Goal: Task Accomplishment & Management: Complete application form

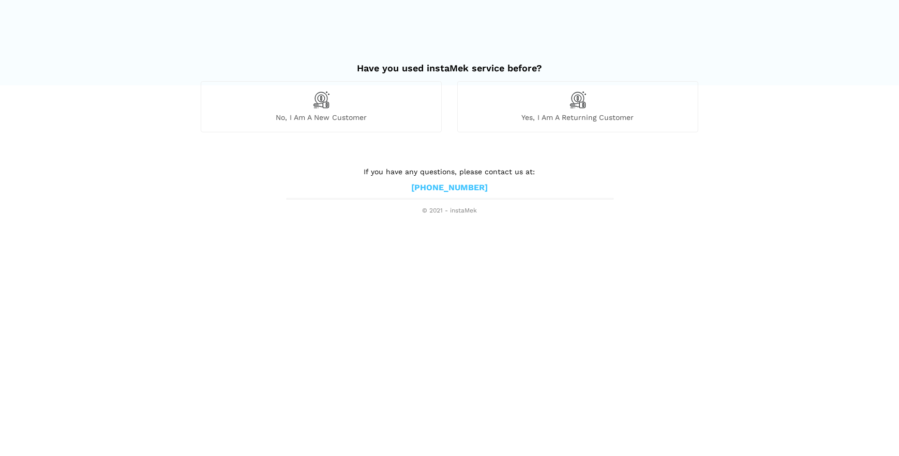
click at [342, 117] on span "No, I am a new customer" at bounding box center [321, 117] width 240 height 9
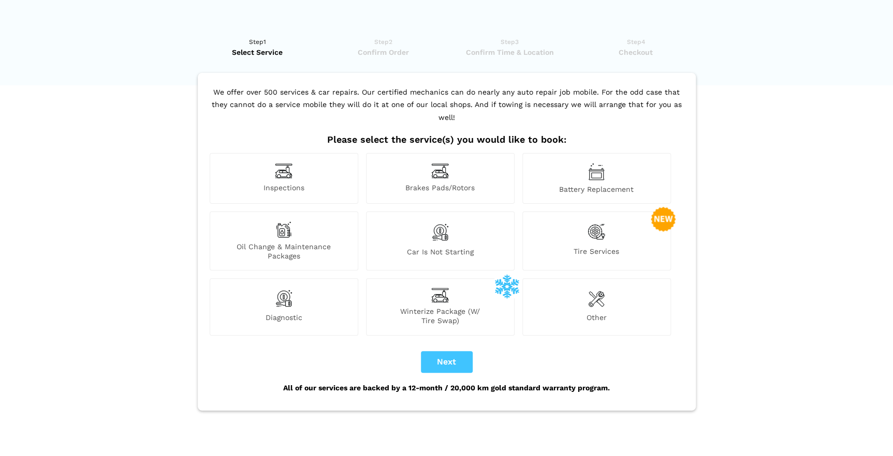
click at [595, 185] on span "Battery Replacement" at bounding box center [596, 189] width 147 height 9
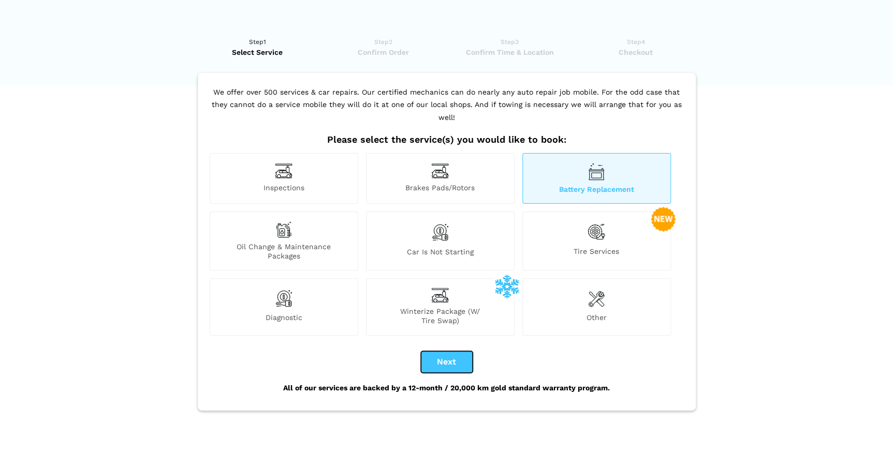
click at [451, 351] on button "Next" at bounding box center [447, 362] width 52 height 22
checkbox input "true"
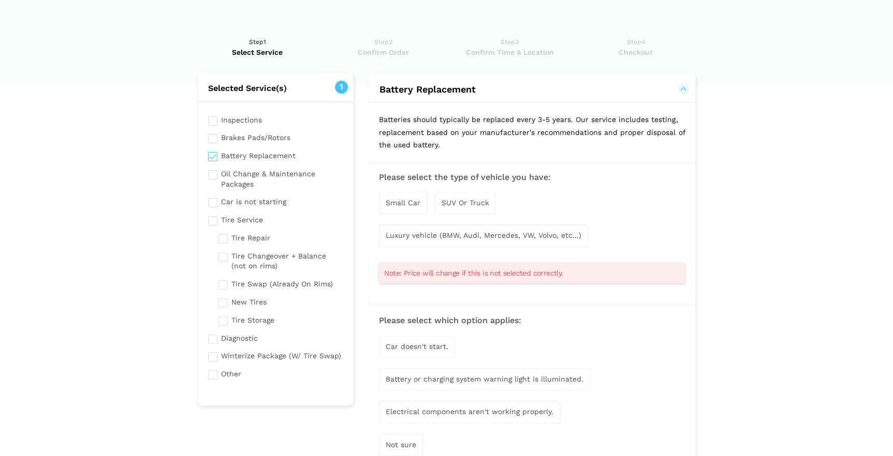
click at [405, 201] on span "Small Car" at bounding box center [403, 203] width 35 height 8
click at [476, 235] on span "Luxury vehicle (BMW, Audi, Mercedes, VW, Volvo, etc...)" at bounding box center [484, 236] width 196 height 8
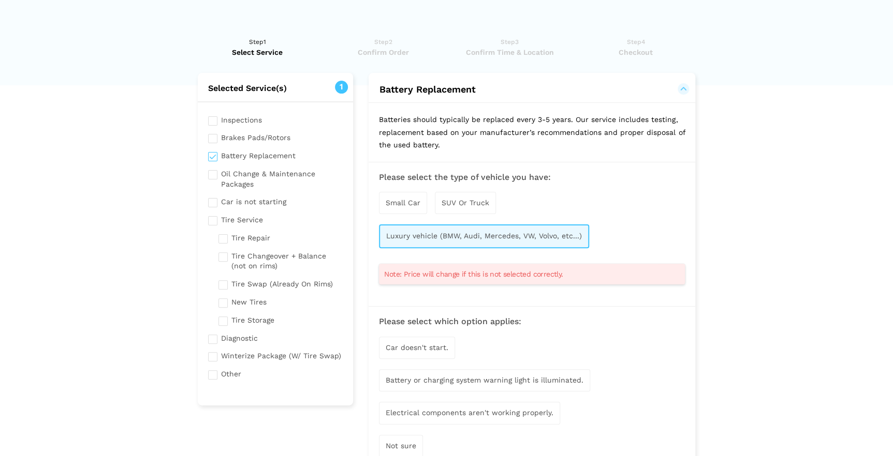
click at [404, 202] on span "Small Car" at bounding box center [403, 203] width 35 height 8
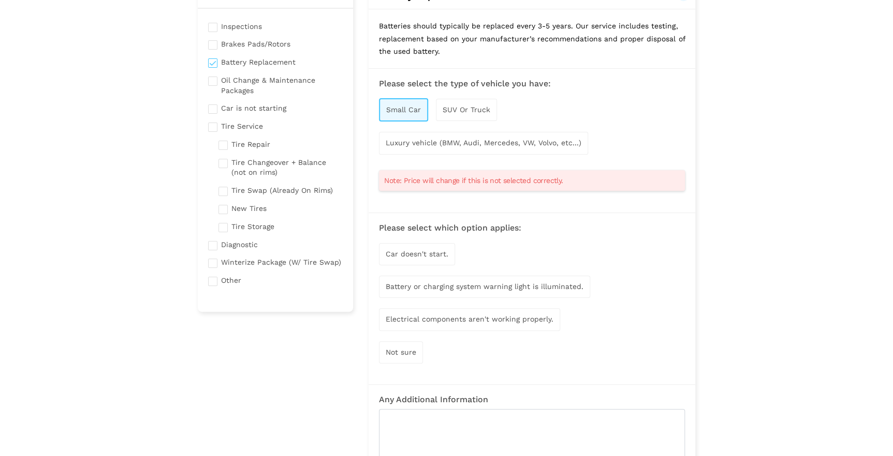
scroll to position [141, 0]
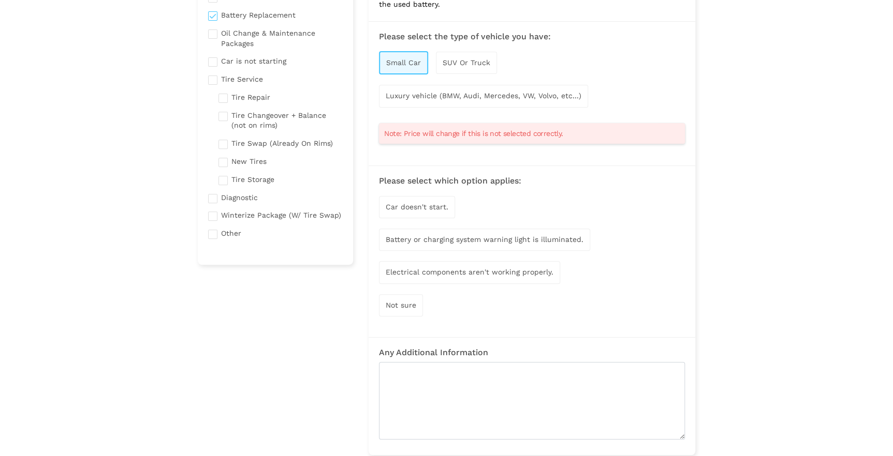
click at [407, 301] on span "Not sure" at bounding box center [401, 305] width 31 height 8
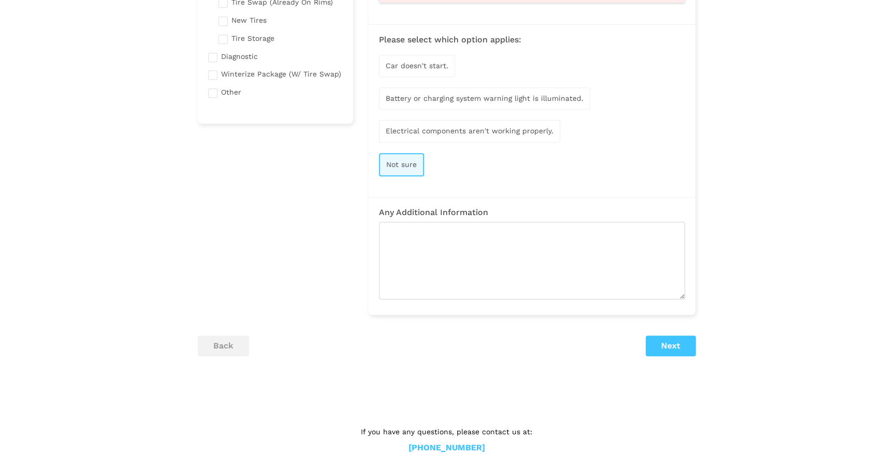
scroll to position [300, 0]
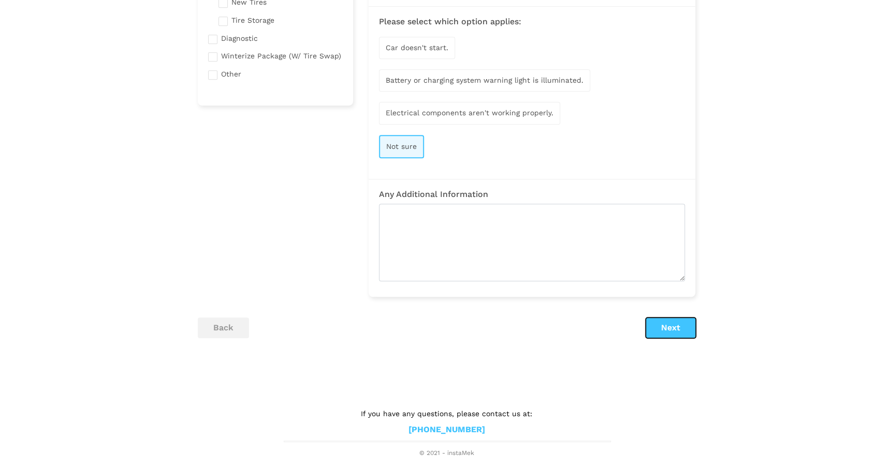
click at [667, 322] on button "Next" at bounding box center [670, 328] width 50 height 21
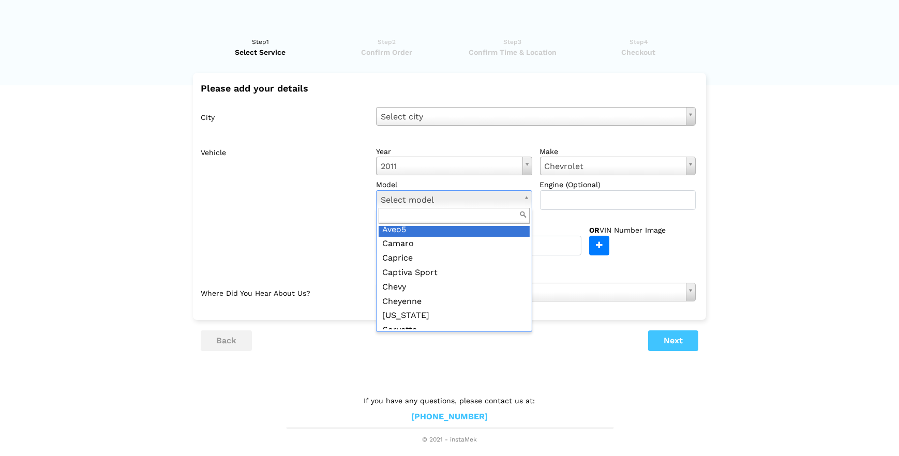
scroll to position [94, 0]
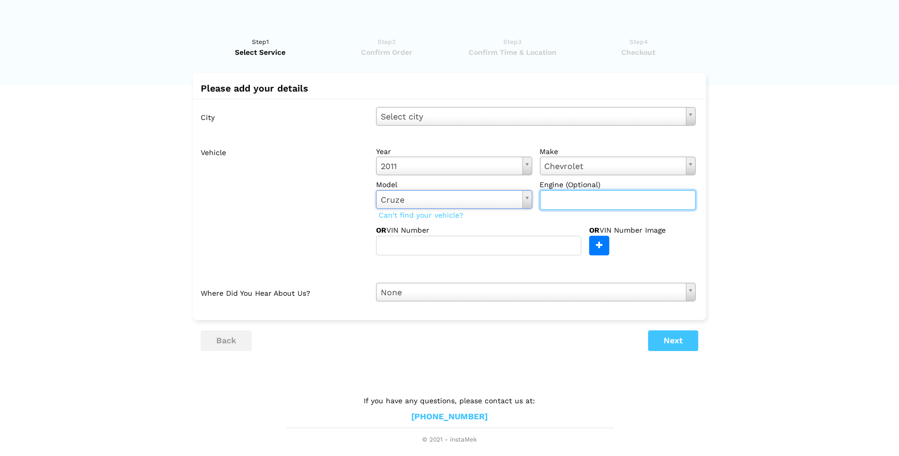
click at [607, 198] on input "text" at bounding box center [618, 200] width 156 height 20
type input "1.8l"
click at [671, 338] on button "Next" at bounding box center [673, 341] width 50 height 21
